Goal: Information Seeking & Learning: Check status

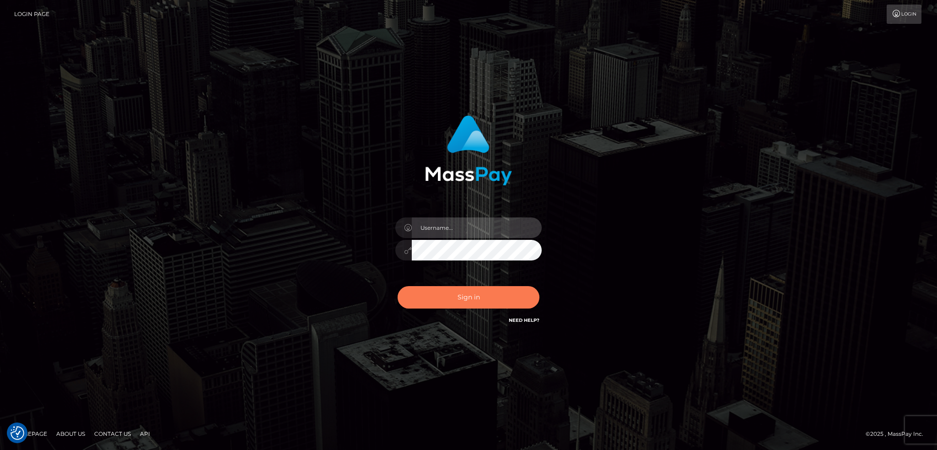
type input "alexstef"
click at [457, 295] on button "Sign in" at bounding box center [469, 297] width 142 height 22
type input "alexstef"
click at [487, 299] on button "Sign in" at bounding box center [469, 297] width 142 height 22
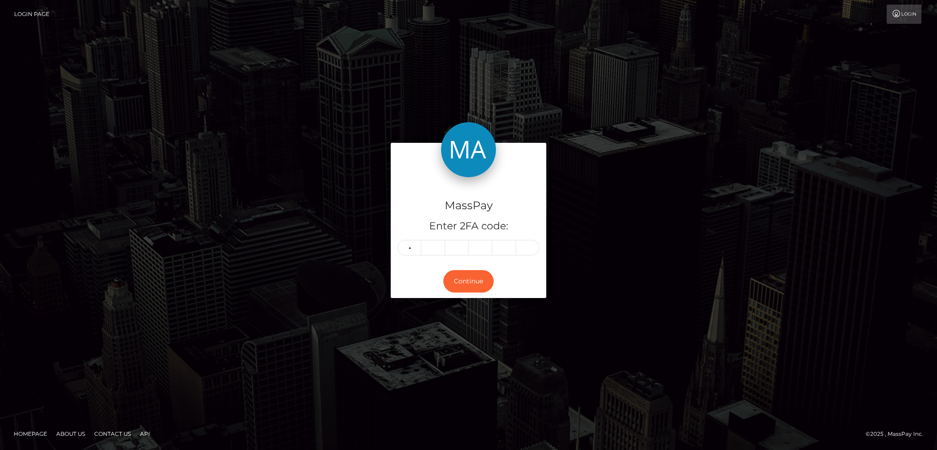
type input "7"
type input "1"
type input "7"
type input "2"
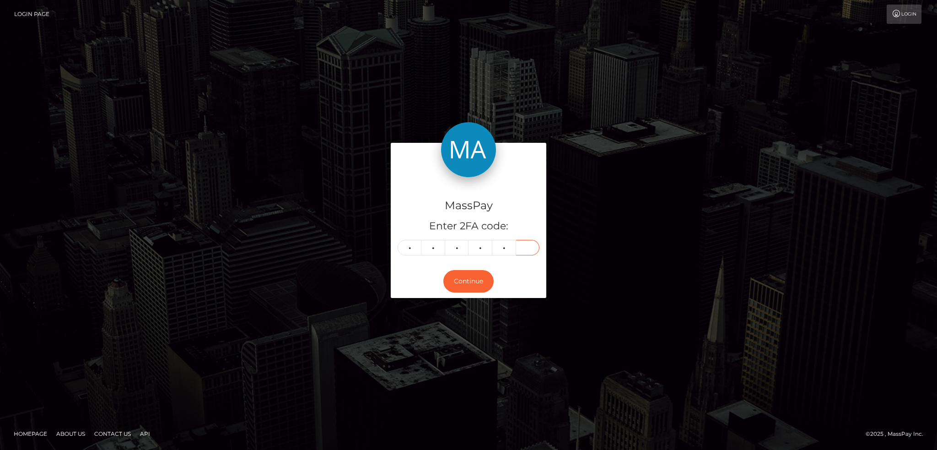
type input "9"
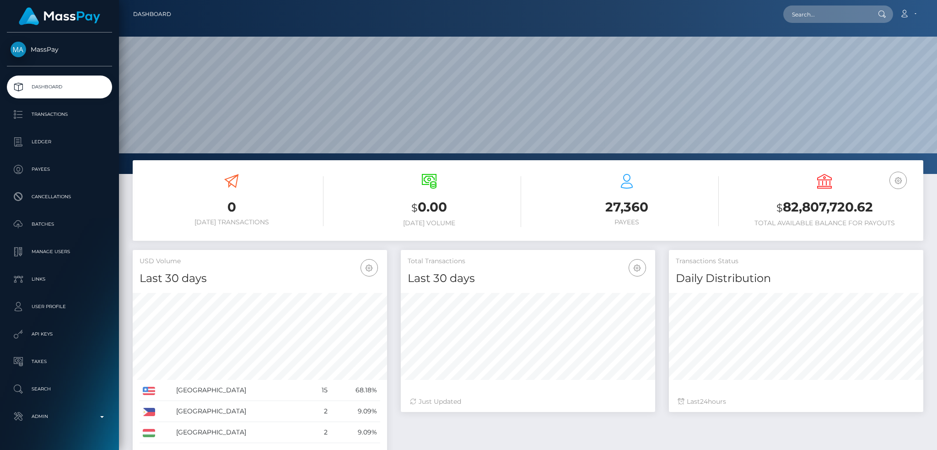
scroll to position [162, 254]
click at [809, 16] on input "text" at bounding box center [826, 13] width 86 height 17
paste input "[EMAIL_ADDRESS][DOMAIN_NAME]"
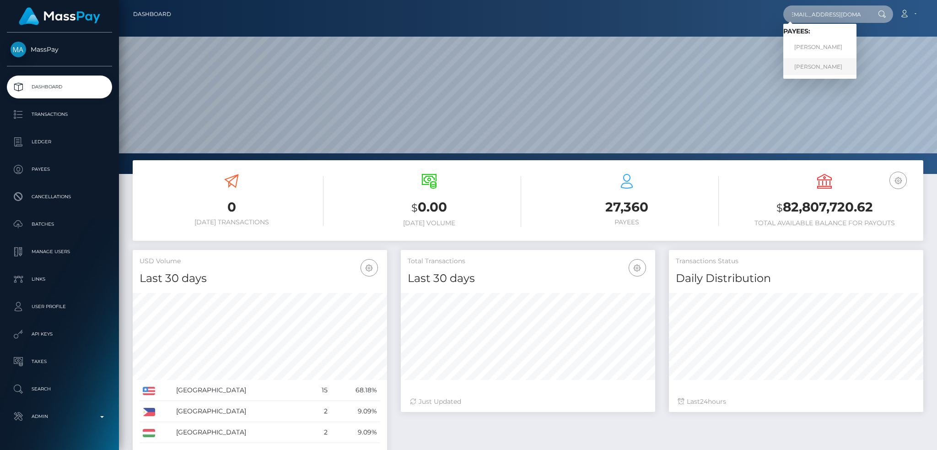
type input "studio_prada@yahoo.com"
click at [818, 68] on link "Irina Igorevna Cherneta" at bounding box center [819, 66] width 73 height 17
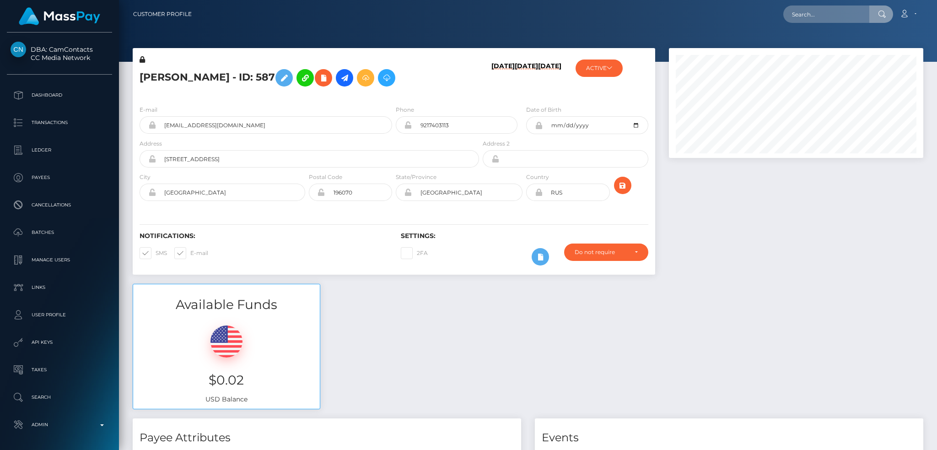
click at [808, 8] on input "text" at bounding box center [826, 13] width 86 height 17
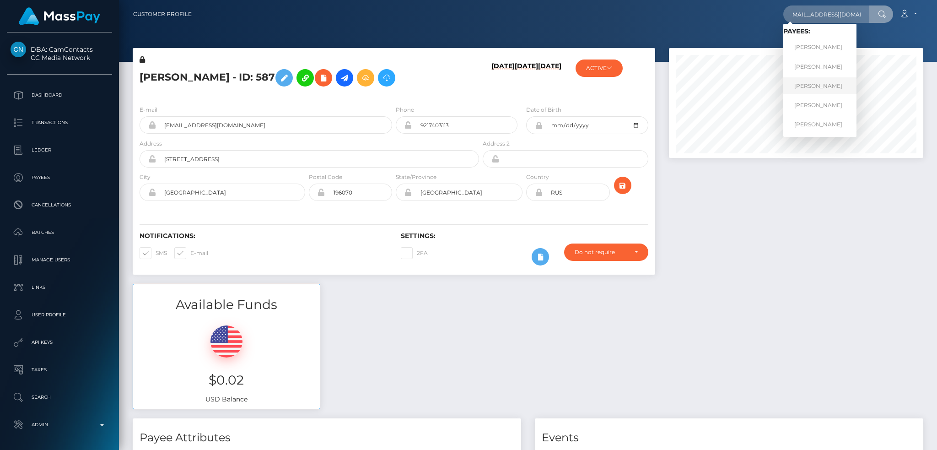
type input "cherneta.irina@gmail.com"
click at [824, 81] on link "IRINA IGOREVNA CHERNETA" at bounding box center [819, 85] width 73 height 17
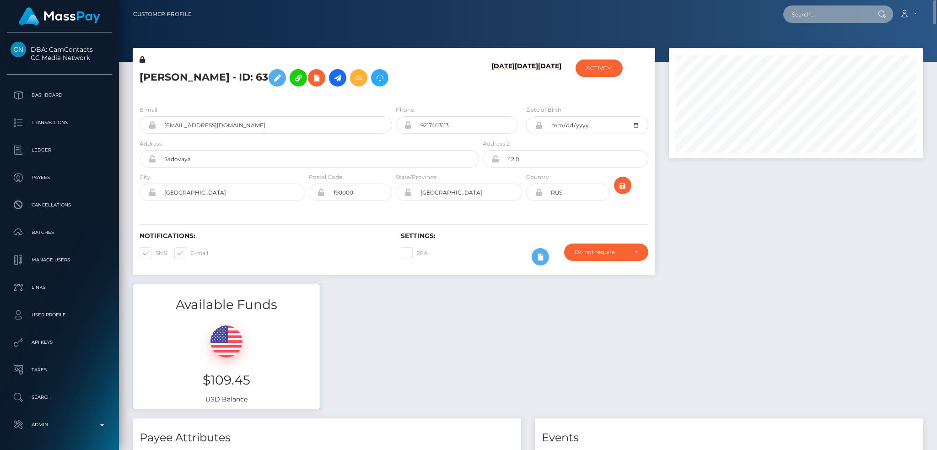
click at [806, 14] on input "text" at bounding box center [826, 13] width 86 height 17
paste input "tudio_prada@yahoo.com"
type input "[EMAIL_ADDRESS][DOMAIN_NAME]"
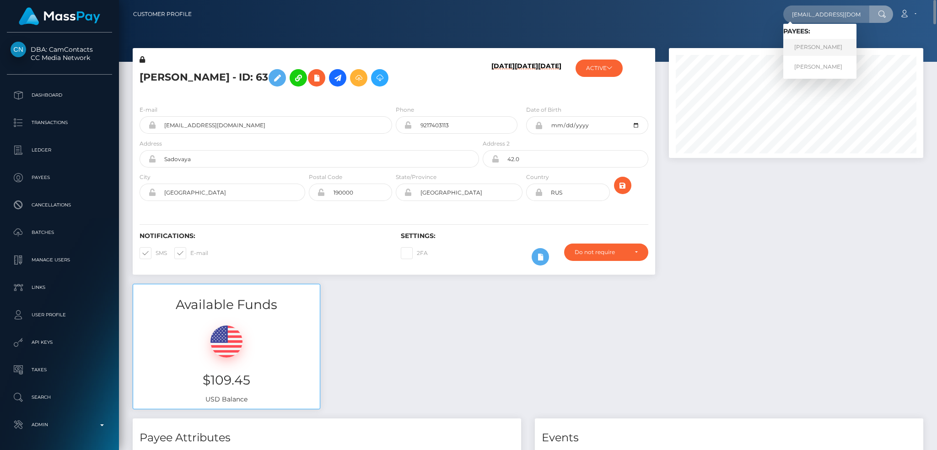
click at [817, 44] on link "[PERSON_NAME]" at bounding box center [819, 47] width 73 height 17
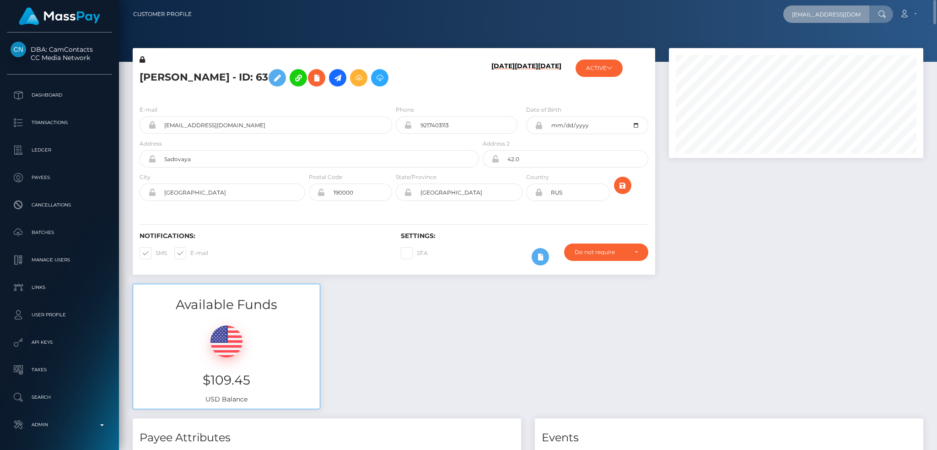
click at [828, 5] on input "studio_prada@yahoo.com" at bounding box center [826, 13] width 86 height 17
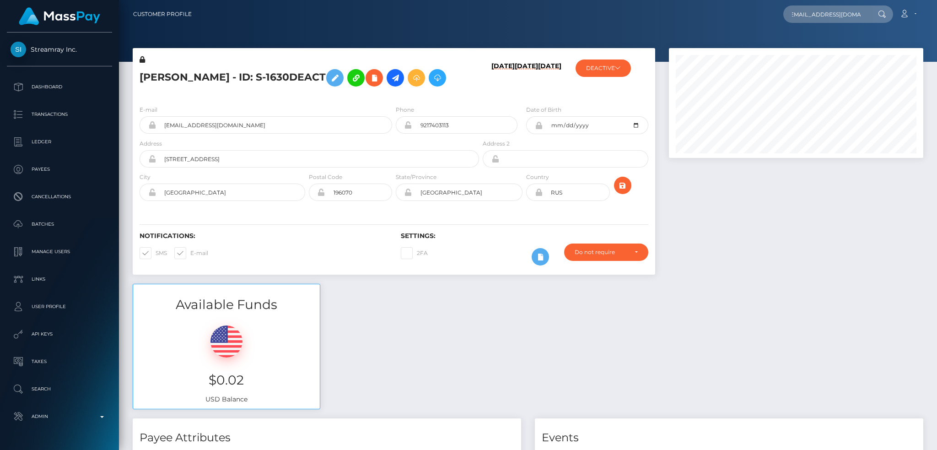
scroll to position [110, 254]
type input "[EMAIL_ADDRESS][DOMAIN_NAME]"
click at [839, 63] on link "[PERSON_NAME]" at bounding box center [819, 66] width 73 height 17
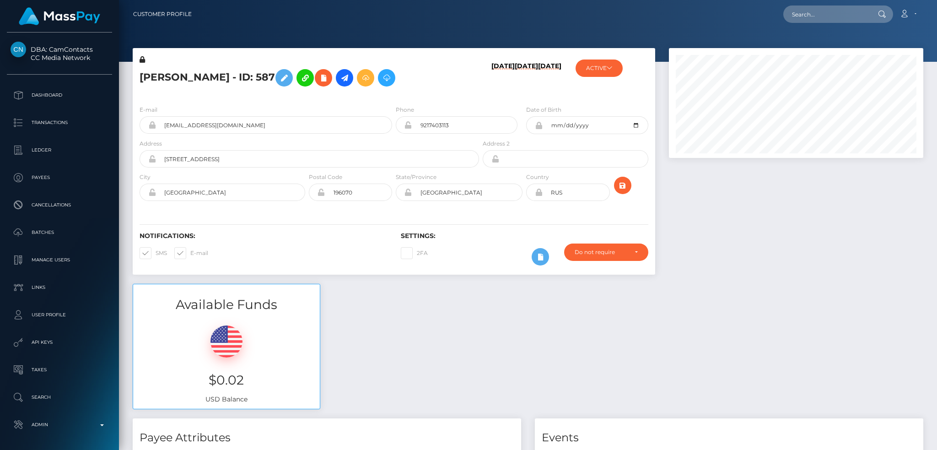
scroll to position [110, 254]
drag, startPoint x: 814, startPoint y: 9, endPoint x: 807, endPoint y: 9, distance: 7.3
click at [814, 9] on input "text" at bounding box center [826, 13] width 86 height 17
paste input "[EMAIL_ADDRESS][DOMAIN_NAME]"
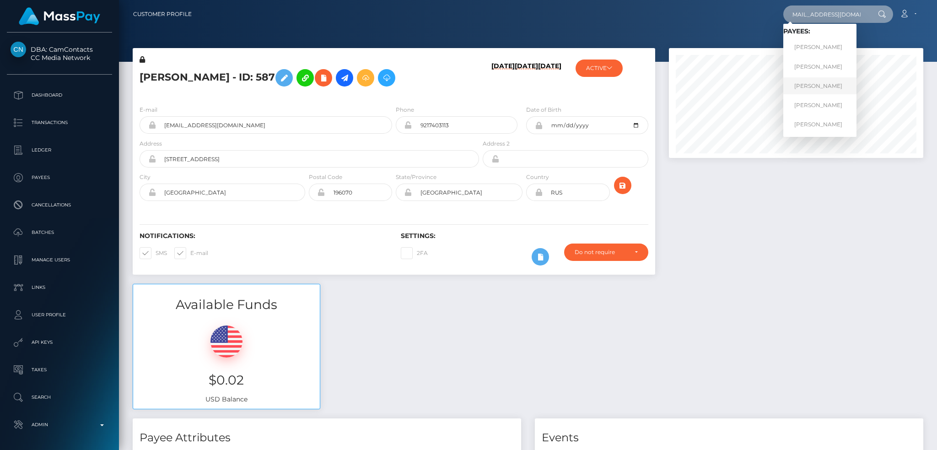
type input "cherneta.irina@gmail.com"
click at [828, 85] on link "IRINA IGOREVNA CHERNETA" at bounding box center [819, 85] width 73 height 17
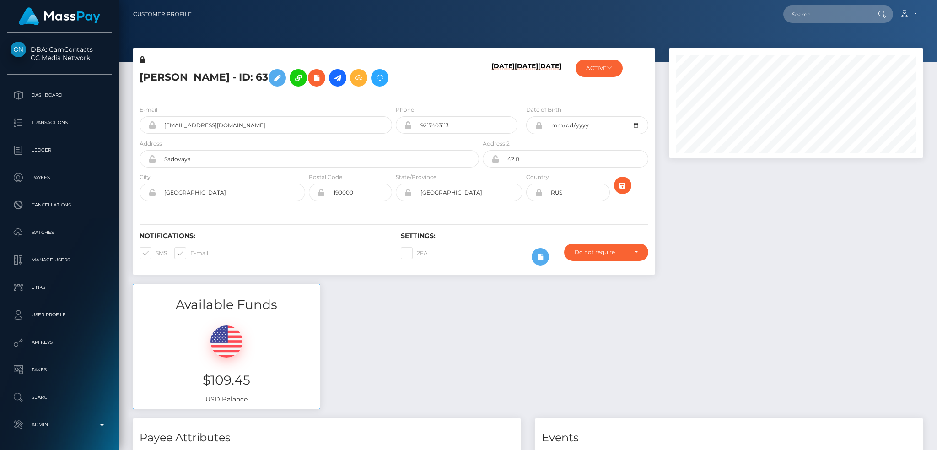
scroll to position [110, 254]
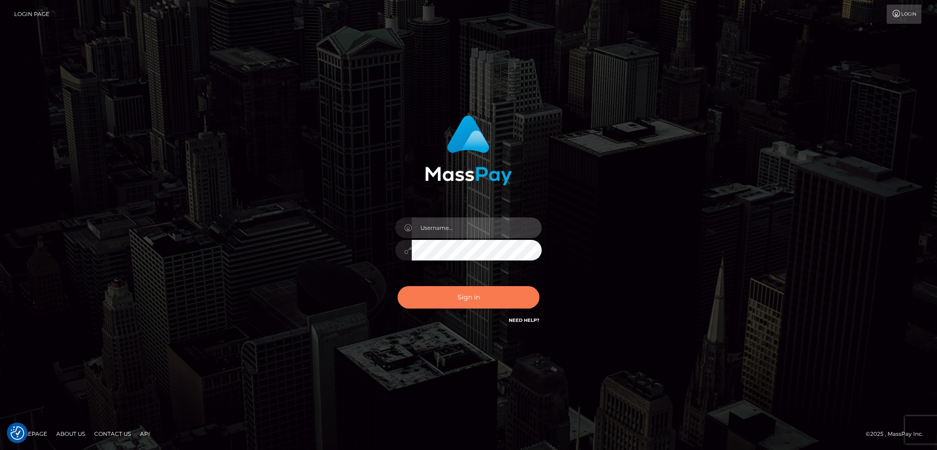
type input "alexstef"
click at [459, 292] on button "Sign in" at bounding box center [469, 297] width 142 height 22
type input "alexstef"
click at [458, 292] on button "Sign in" at bounding box center [469, 297] width 142 height 22
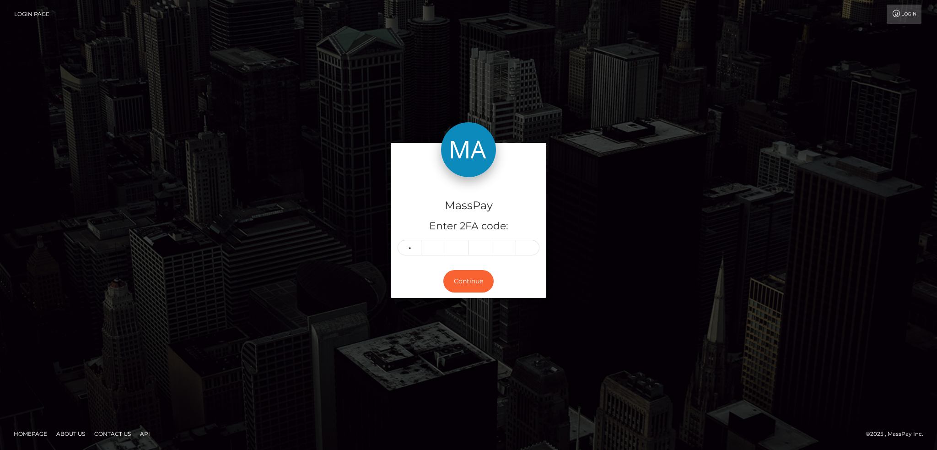
type input "5"
type input "1"
type input "9"
type input "7"
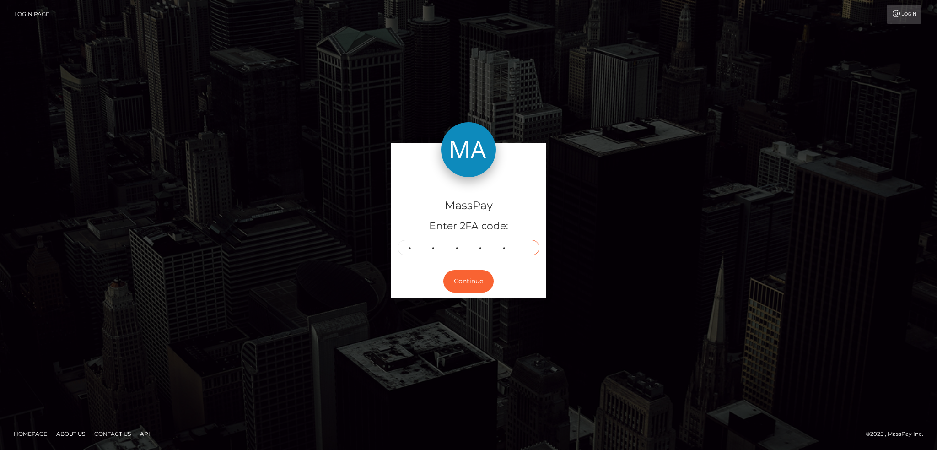
type input "4"
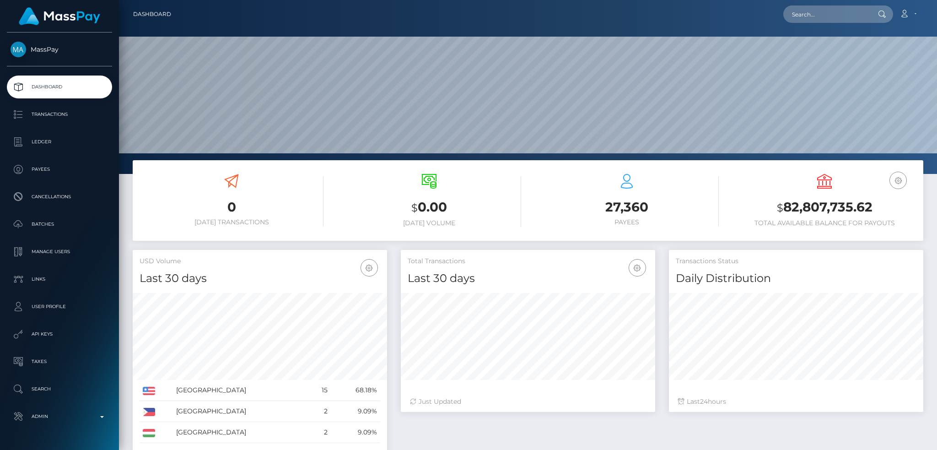
scroll to position [162, 254]
click at [806, 13] on input "text" at bounding box center [826, 13] width 86 height 17
paste input "8d52fedd-f51c-11ef-89b2-02f0d179f5a1"
type input "8d52fedd-f51c-11ef-89b2-02f0d179f5a1"
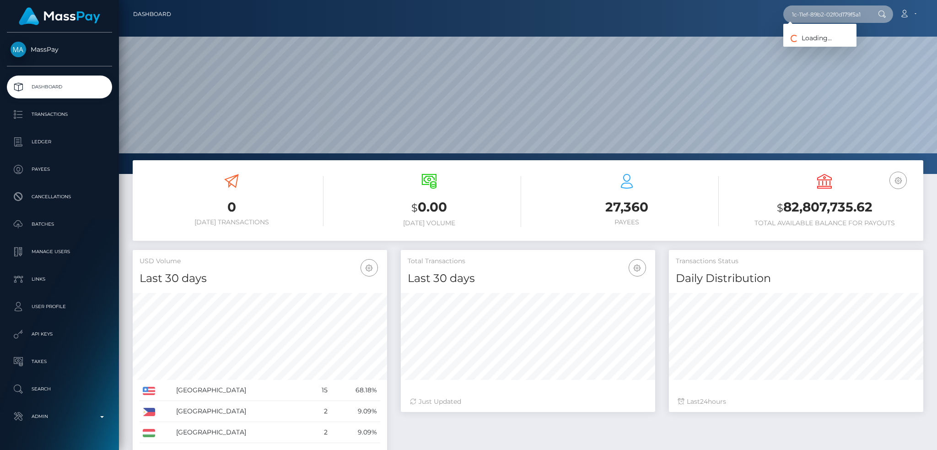
scroll to position [0, 0]
click at [813, 43] on link "Vitoria Silva" at bounding box center [819, 47] width 73 height 17
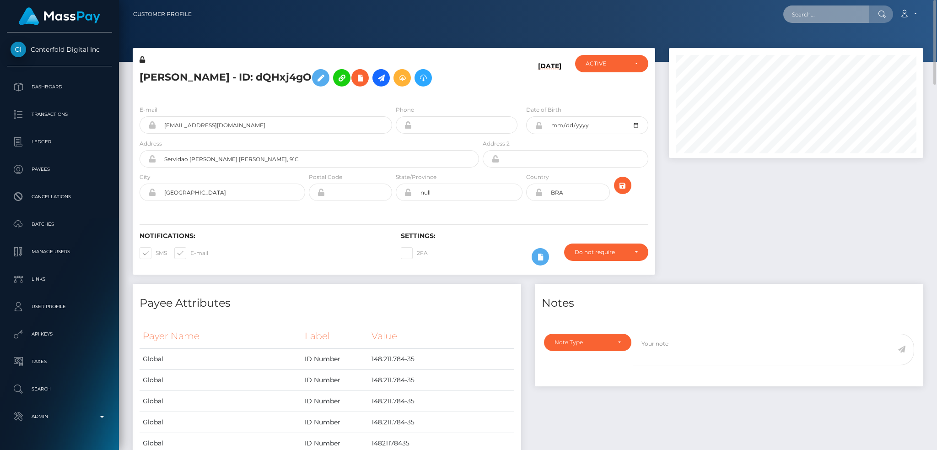
click at [819, 12] on input "text" at bounding box center [826, 13] width 86 height 17
paste input "c4424faf802249ed979cd33b6aebadb5"
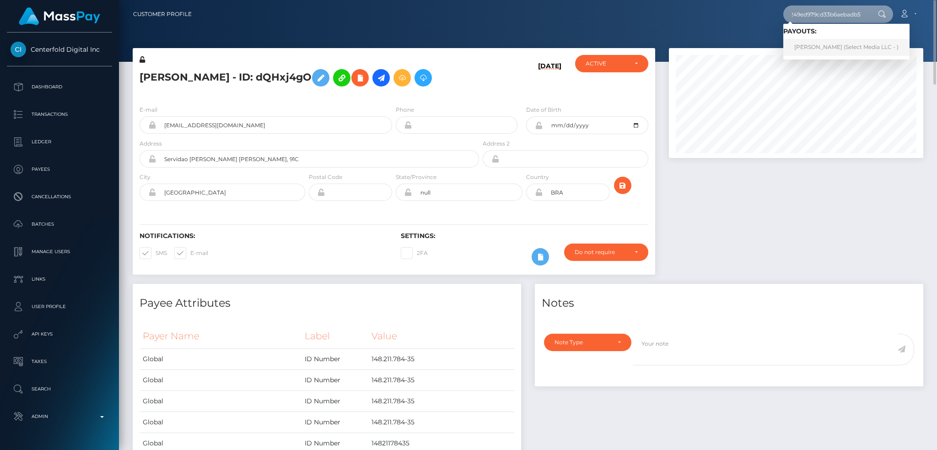
type input "c4424faf802249ed979cd33b6aebadb5"
click at [821, 46] on link "Gisel Marianela Jaimez Vilte (Select Media LLC - )" at bounding box center [846, 47] width 126 height 17
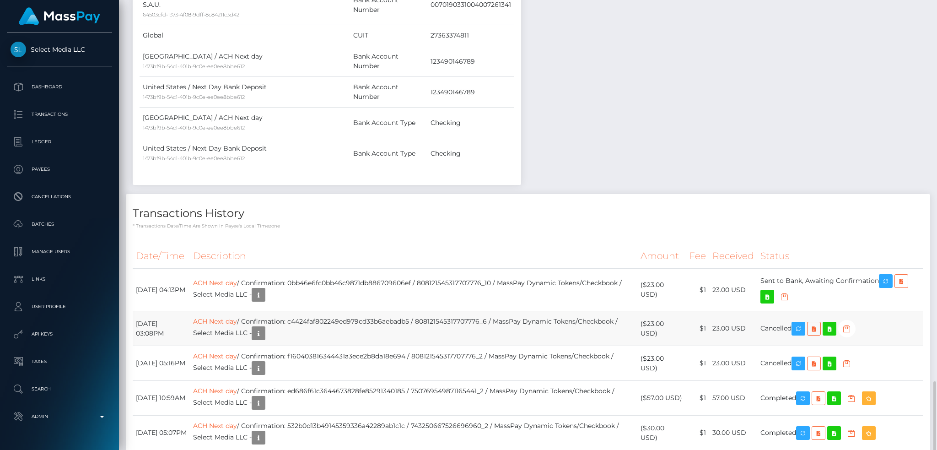
scroll to position [614, 0]
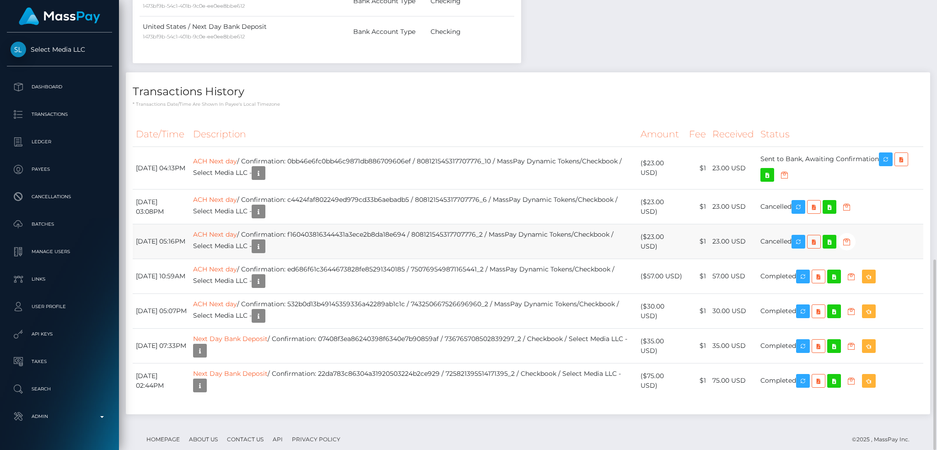
click at [532, 224] on td "ACH Next day / Confirmation: f160403816344431a3ece2b8da18e694 / 808121545317707…" at bounding box center [413, 241] width 447 height 35
click at [264, 241] on icon "button" at bounding box center [258, 246] width 11 height 11
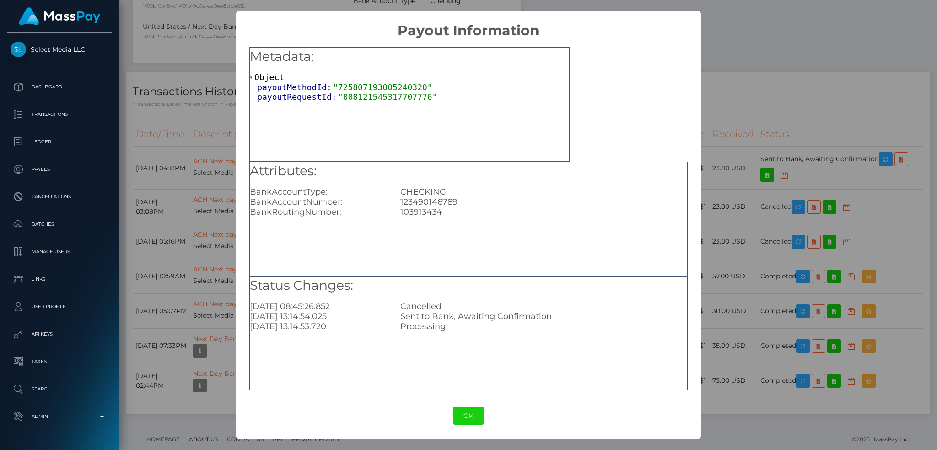
click at [200, 186] on div "× Payout Information Metadata: Object payoutMethodId: "725807193005240320" payo…" at bounding box center [468, 225] width 937 height 450
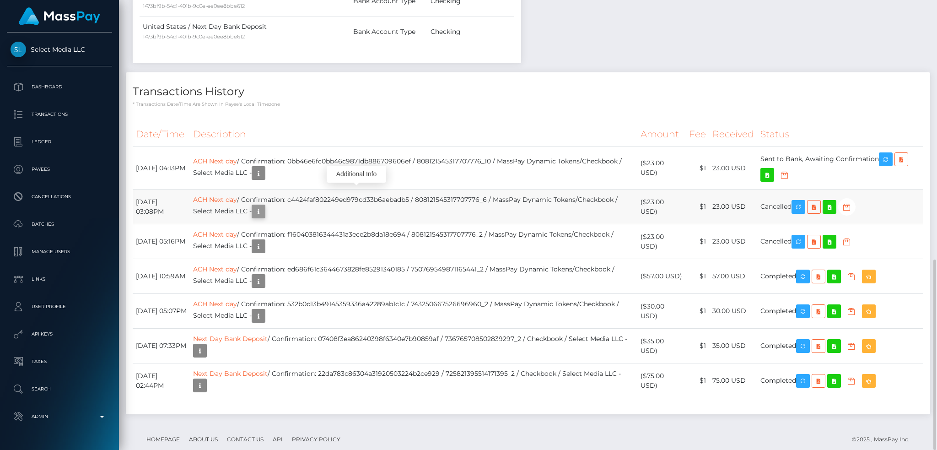
click at [264, 206] on icon "button" at bounding box center [258, 211] width 11 height 11
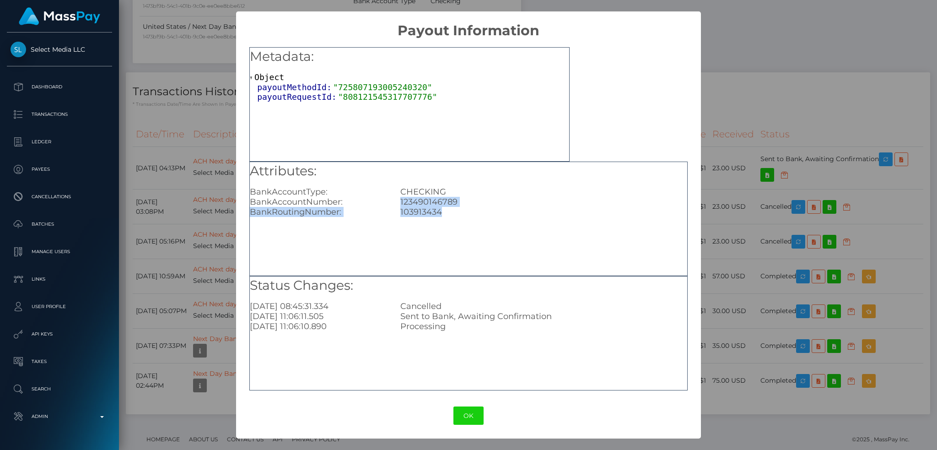
drag, startPoint x: 444, startPoint y: 210, endPoint x: 397, endPoint y: 199, distance: 48.6
click at [397, 199] on div "Attributes: BankAccountType: CHECKING BankAccountNumber: 123490146789 BankRouti…" at bounding box center [468, 189] width 437 height 55
copy div "123490146789 BankRoutingNumber: 103913434"
click at [191, 180] on div "× Payout Information Metadata: Object payoutMethodId: "725807193005240320" payo…" at bounding box center [468, 225] width 937 height 450
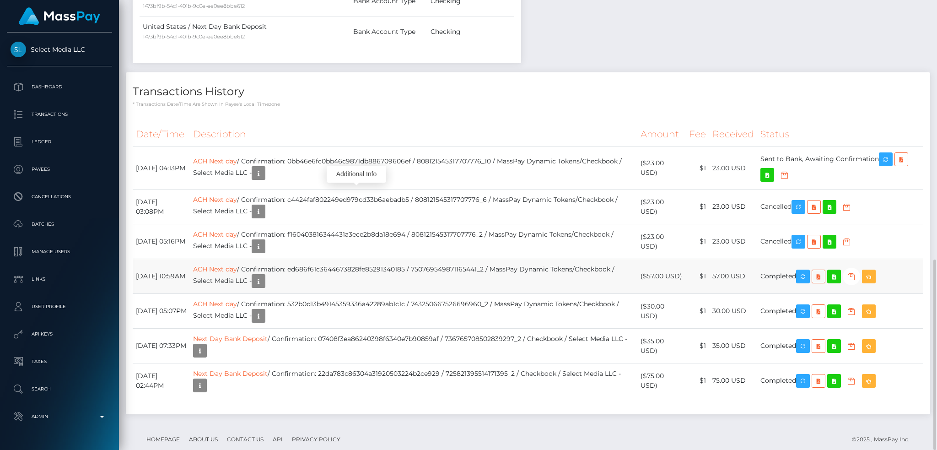
click at [436, 260] on td "ACH Next day / Confirmation: ed686f61c3644673828fe85291340185 / 750769549871165…" at bounding box center [413, 276] width 447 height 35
click at [264, 275] on icon "button" at bounding box center [258, 280] width 11 height 11
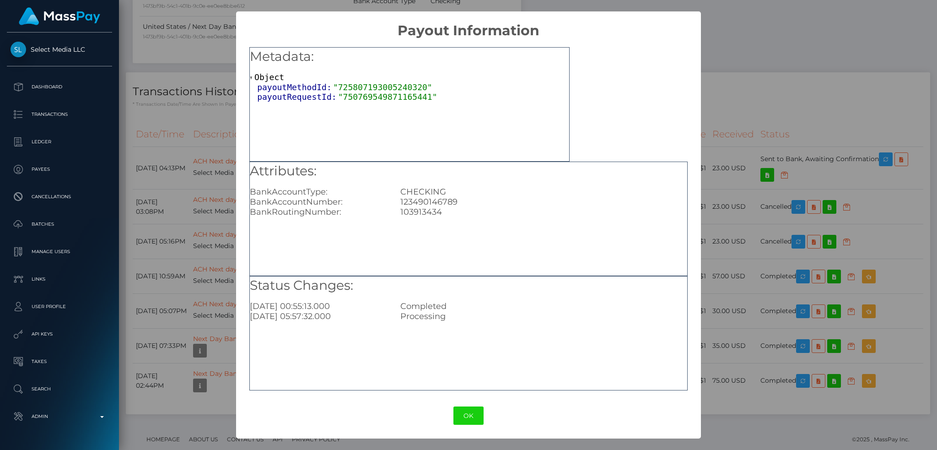
click at [177, 229] on div "× Payout Information Metadata: Object payoutMethodId: "725807193005240320" payo…" at bounding box center [468, 225] width 937 height 450
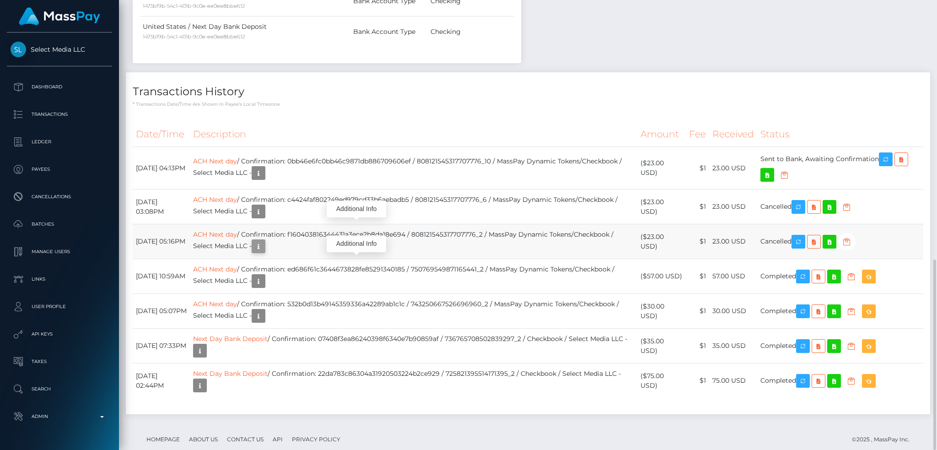
click at [264, 241] on icon "button" at bounding box center [258, 246] width 11 height 11
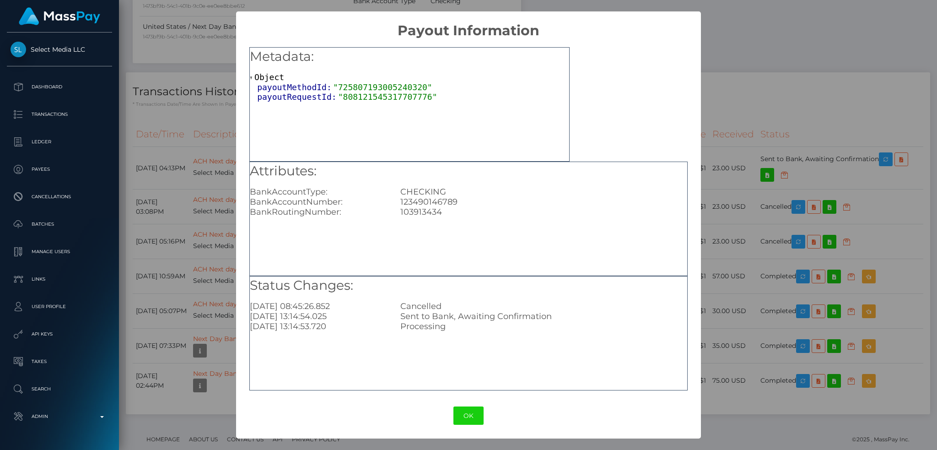
click at [188, 193] on div "× Payout Information Metadata: Object payoutMethodId: "725807193005240320" payo…" at bounding box center [468, 225] width 937 height 450
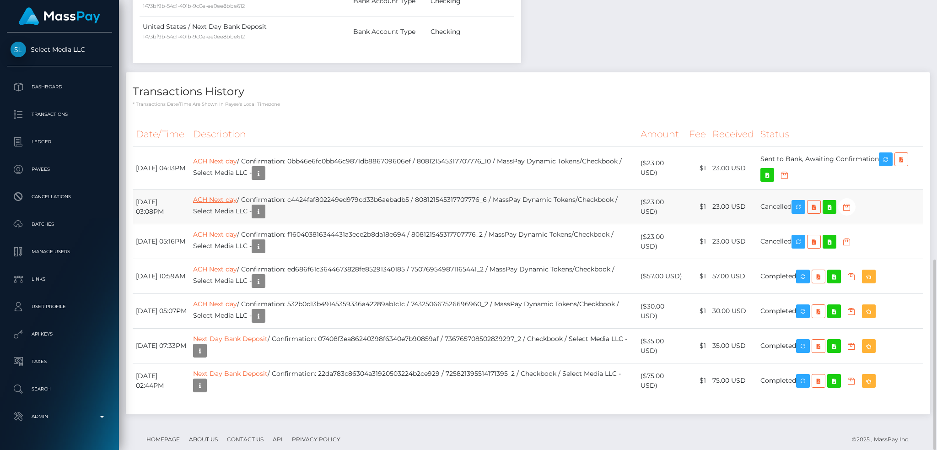
click at [237, 195] on link "ACH Next day" at bounding box center [215, 199] width 44 height 8
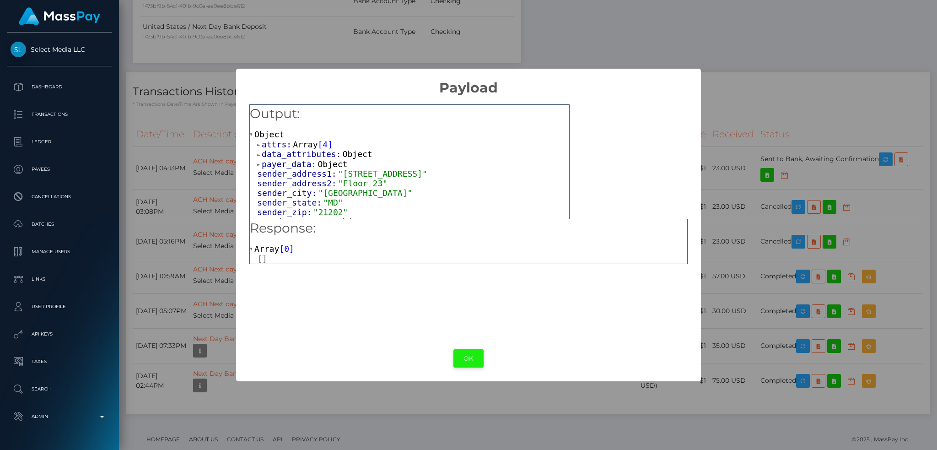
click at [470, 363] on button "OK" at bounding box center [468, 358] width 30 height 19
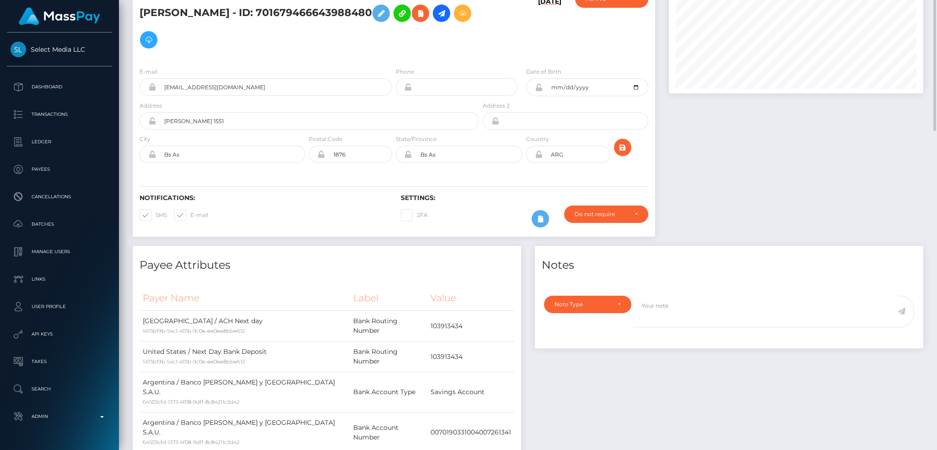
scroll to position [0, 0]
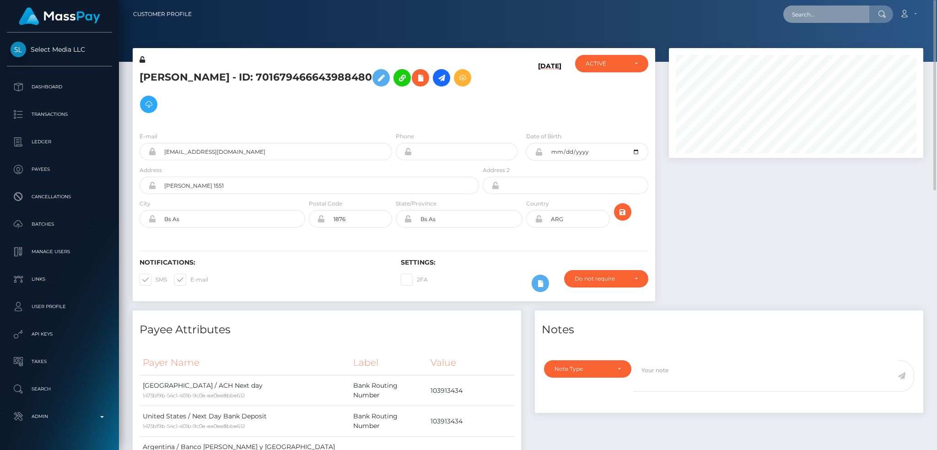
click at [817, 14] on input "text" at bounding box center [826, 13] width 86 height 17
paste input "d0d8bfba-2b6b-403e-8a5f-f7df384185ce"
type input "d0d8bfba-2b6b-403e-8a5f-f7df384185ce"
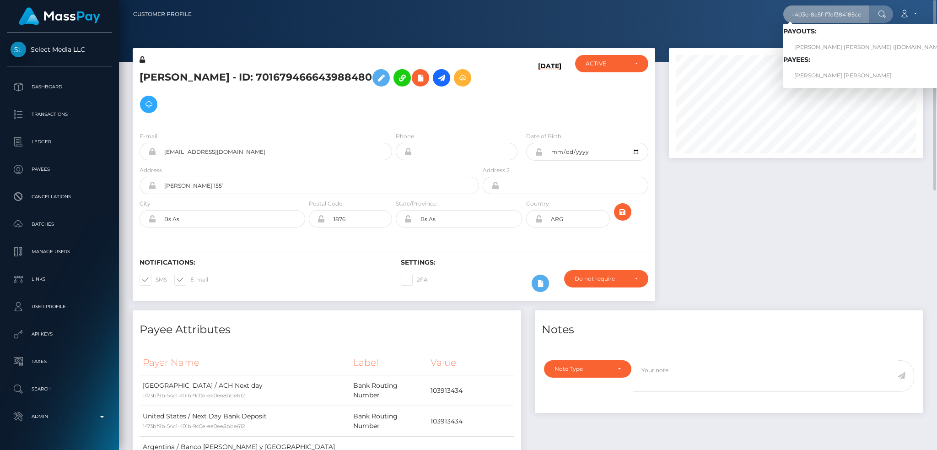
scroll to position [0, 0]
click at [848, 77] on link "GEOFFREY DANIEL MICHEL SARA" at bounding box center [872, 75] width 178 height 17
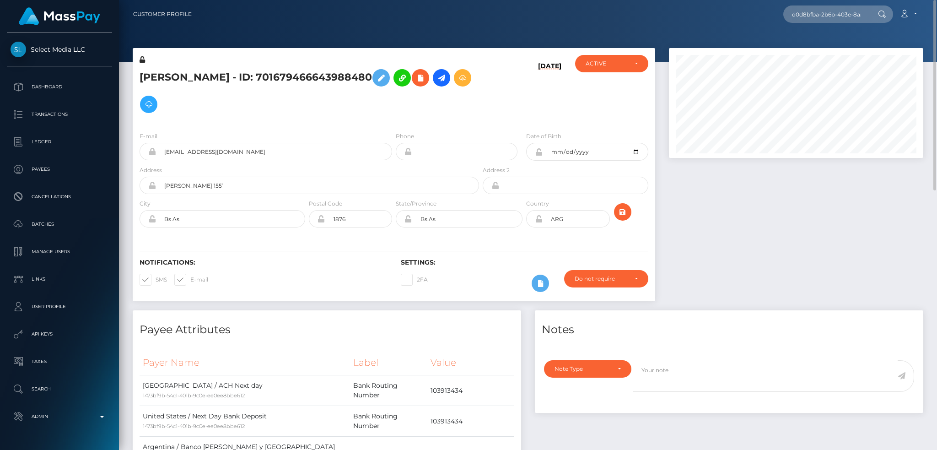
scroll to position [488, 0]
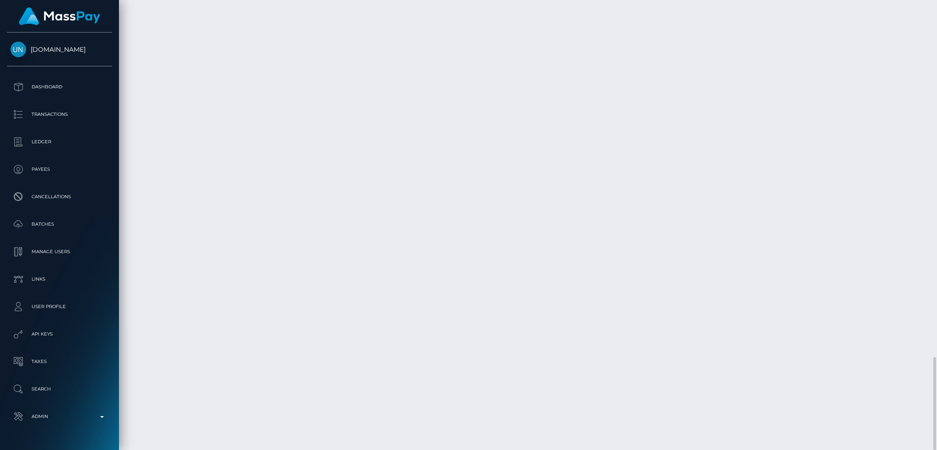
scroll to position [110, 254]
drag, startPoint x: 330, startPoint y: 350, endPoint x: 454, endPoint y: 351, distance: 124.4
copy td "63e03294-77ef-11f0-9703-0266f44cc279"
